Goal: Find specific page/section: Find specific page/section

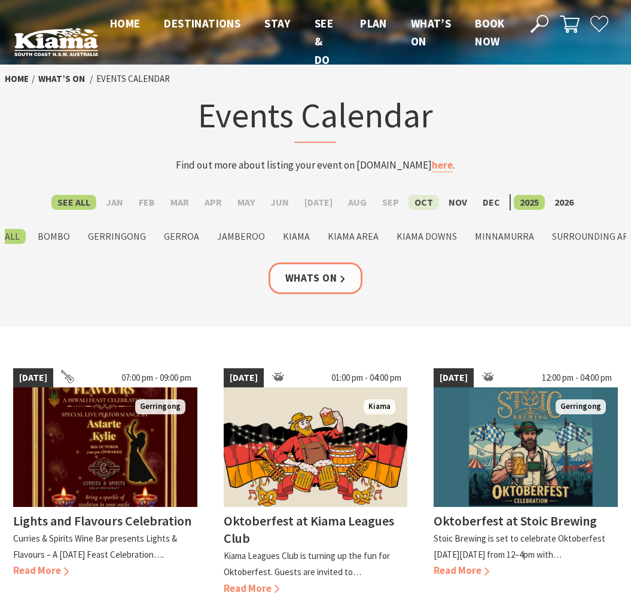
click at [408, 199] on label "Oct" at bounding box center [423, 202] width 30 height 15
click at [0, 0] on input "Oct" at bounding box center [0, 0] width 0 height 0
